Goal: Find specific page/section: Find specific page/section

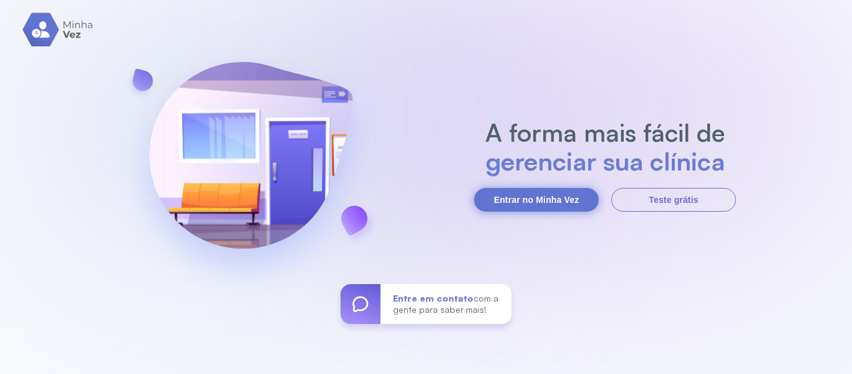
click at [549, 200] on button "Entrar no Minha Vez" at bounding box center [536, 200] width 125 height 24
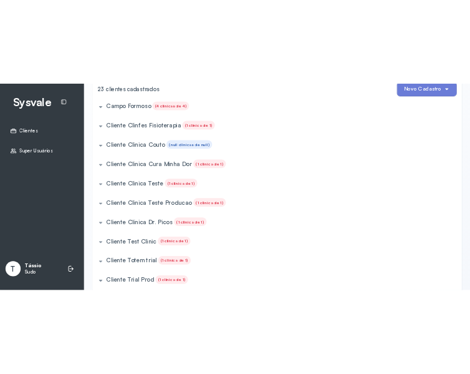
scroll to position [97, 0]
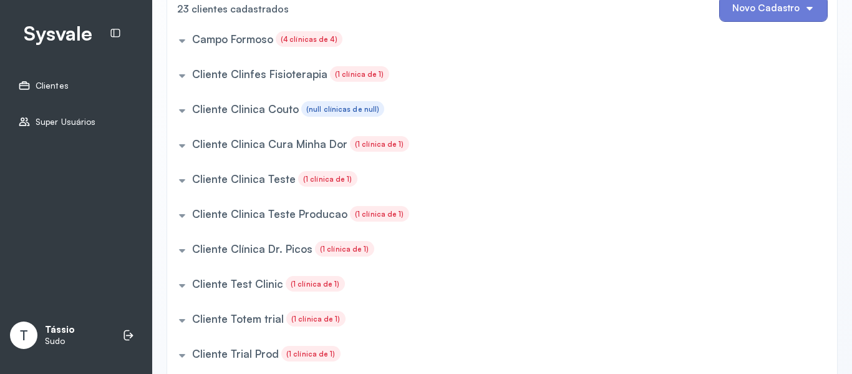
click at [241, 46] on h5 "Campo Formoso" at bounding box center [232, 38] width 81 height 13
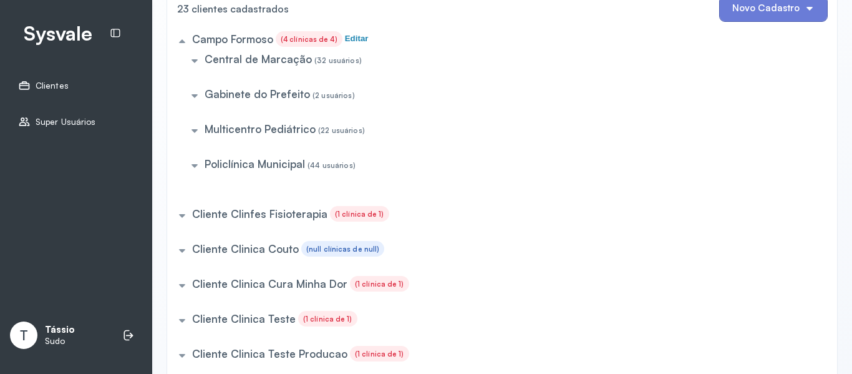
click at [234, 135] on h5 "Multicentro Pediátrico" at bounding box center [260, 128] width 111 height 13
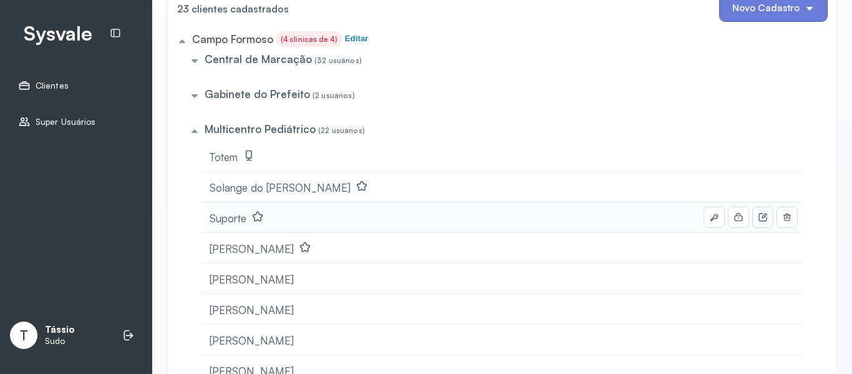
click at [753, 227] on button at bounding box center [763, 217] width 20 height 20
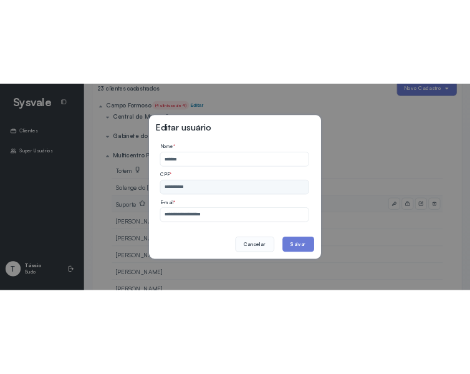
scroll to position [110, 0]
